Goal: Transaction & Acquisition: Purchase product/service

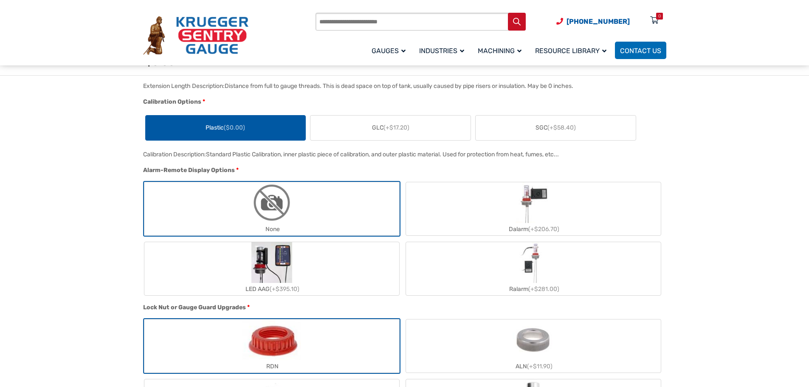
scroll to position [679, 0]
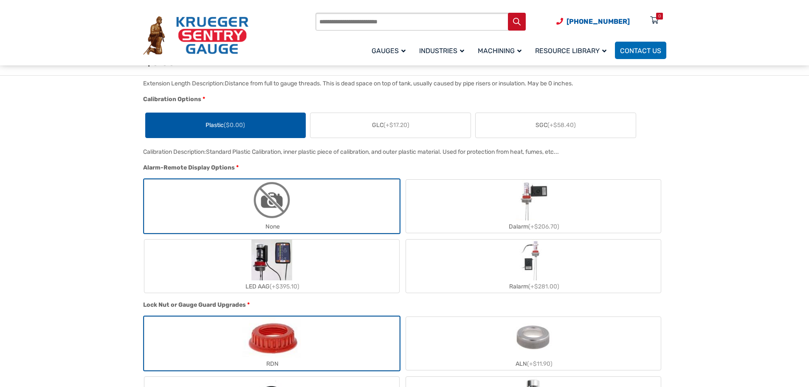
click at [408, 119] on label "GLC (+$17.20)" at bounding box center [390, 125] width 160 height 25
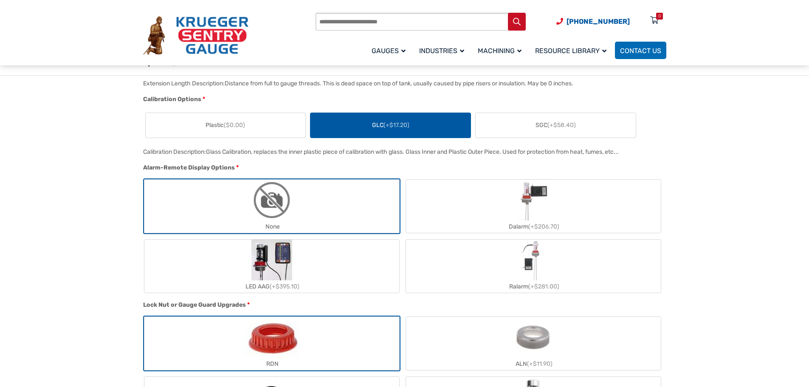
click at [420, 126] on label "SGC (+$58.40)" at bounding box center [556, 125] width 160 height 25
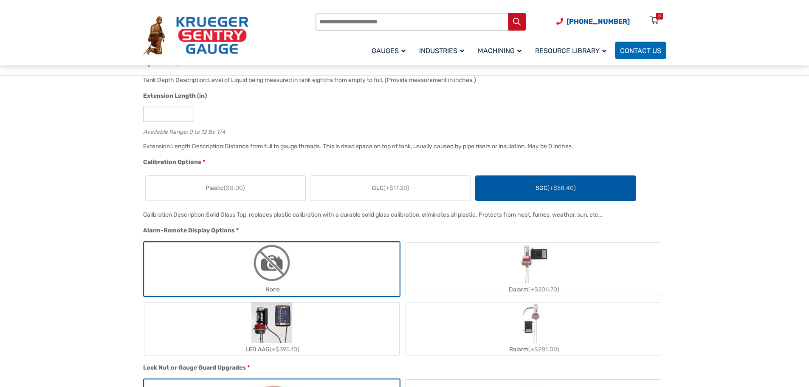
scroll to position [637, 0]
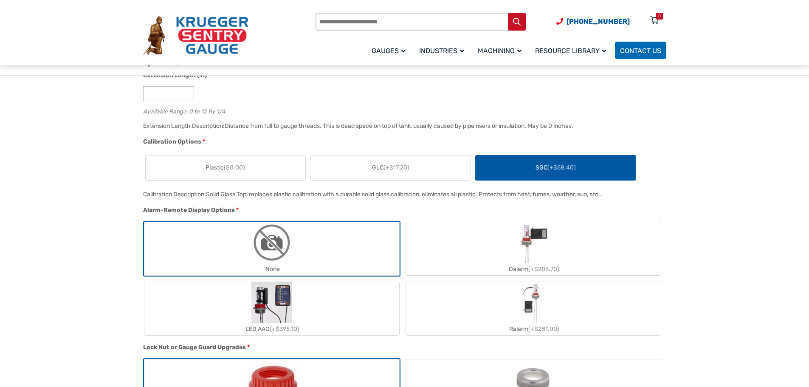
click at [245, 178] on label "Plastic ($0.00)" at bounding box center [226, 167] width 160 height 25
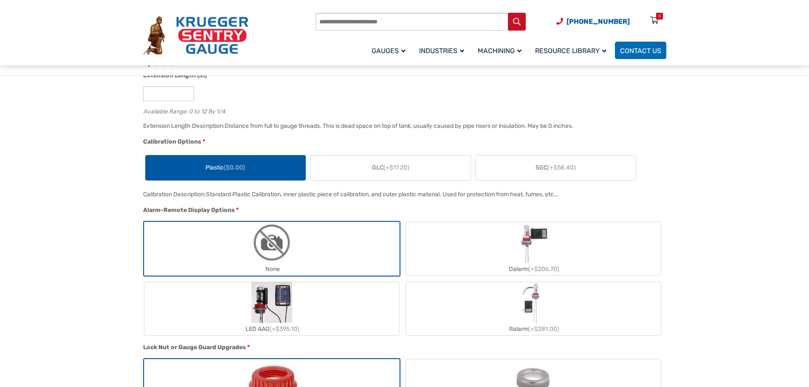
click at [361, 178] on label "GLC (+$17.20)" at bounding box center [390, 167] width 160 height 25
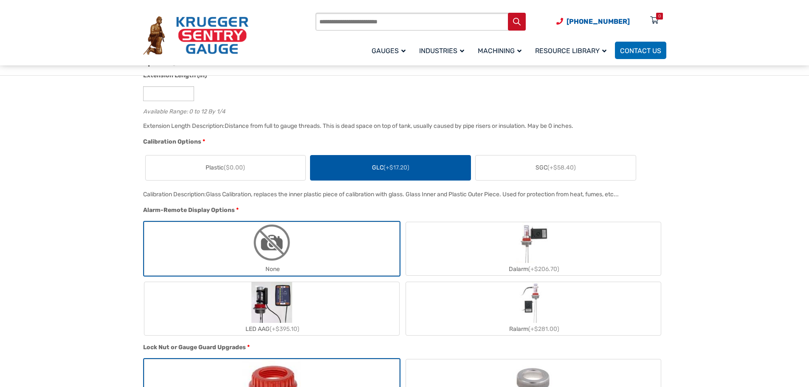
click at [420, 176] on label "SGC (+$58.40)" at bounding box center [556, 167] width 160 height 25
